Goal: Transaction & Acquisition: Book appointment/travel/reservation

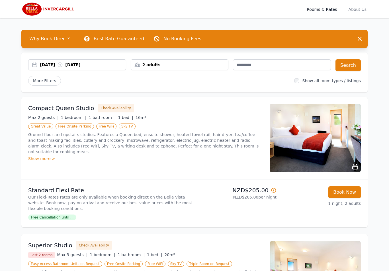
click at [175, 67] on div "2 adults" at bounding box center [179, 65] width 97 height 6
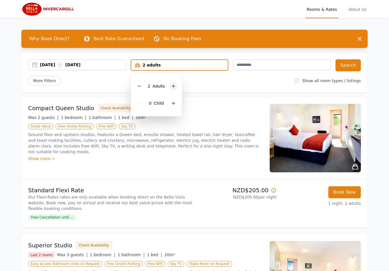
click at [174, 86] on icon at bounding box center [173, 86] width 5 height 5
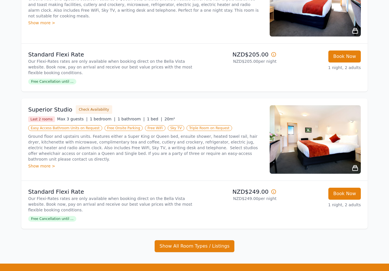
scroll to position [136, 0]
click at [209, 128] on span "Triple Room on Request" at bounding box center [209, 128] width 45 height 6
click at [92, 110] on button "Check Availability" at bounding box center [94, 109] width 36 height 9
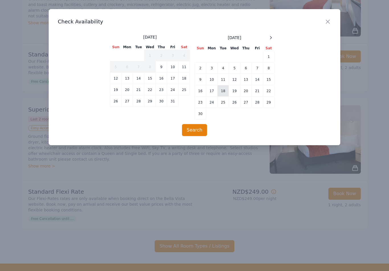
click at [225, 91] on td "18" at bounding box center [223, 90] width 11 height 11
click at [196, 129] on button "Search" at bounding box center [194, 130] width 25 height 12
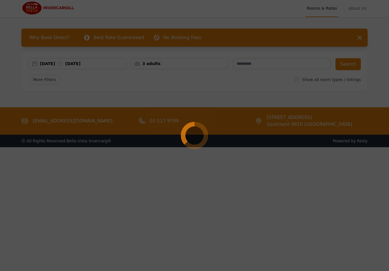
scroll to position [0, 0]
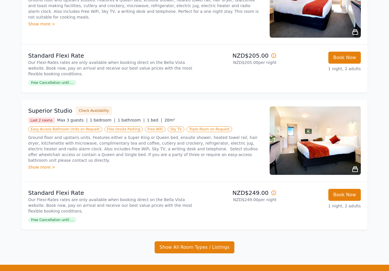
scroll to position [134, 0]
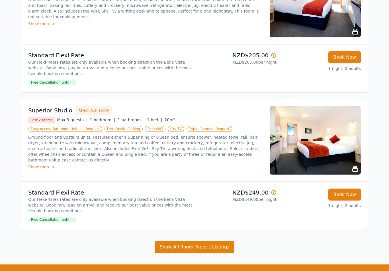
click at [50, 173] on div "Superior Studio Check Availability Last 2 rooms Max 3 guests | 1 bedroom | 1 ba…" at bounding box center [145, 140] width 235 height 68
click at [49, 166] on div "Show more >" at bounding box center [145, 167] width 235 height 6
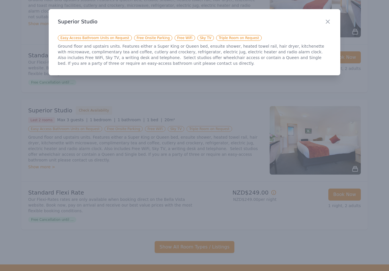
click at [225, 99] on div at bounding box center [194, 135] width 389 height 271
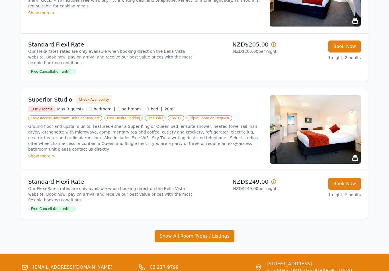
scroll to position [0, 0]
